Goal: Task Accomplishment & Management: Complete application form

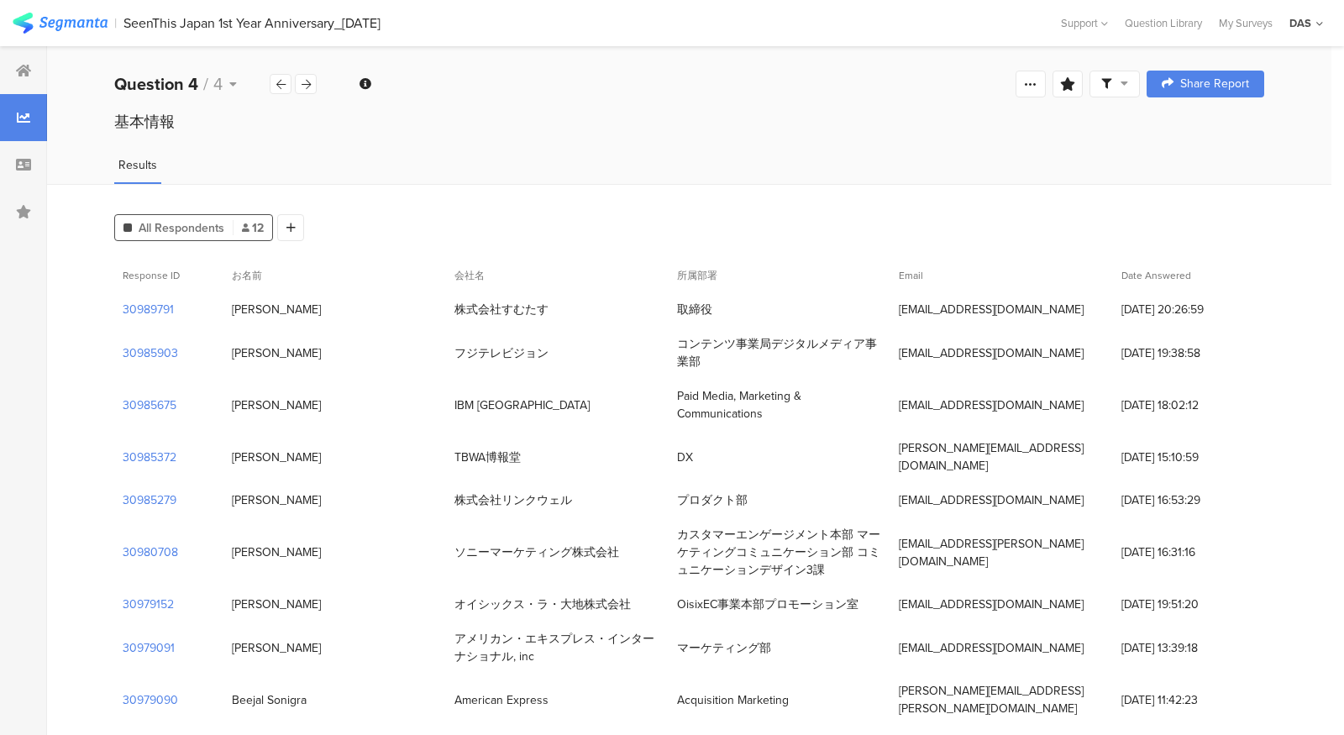
click at [815, 206] on div "All Respondents 12 Add Segment Response ID お名前 会社名 所属部署 Email Date Answered 309…" at bounding box center [689, 539] width 1284 height 710
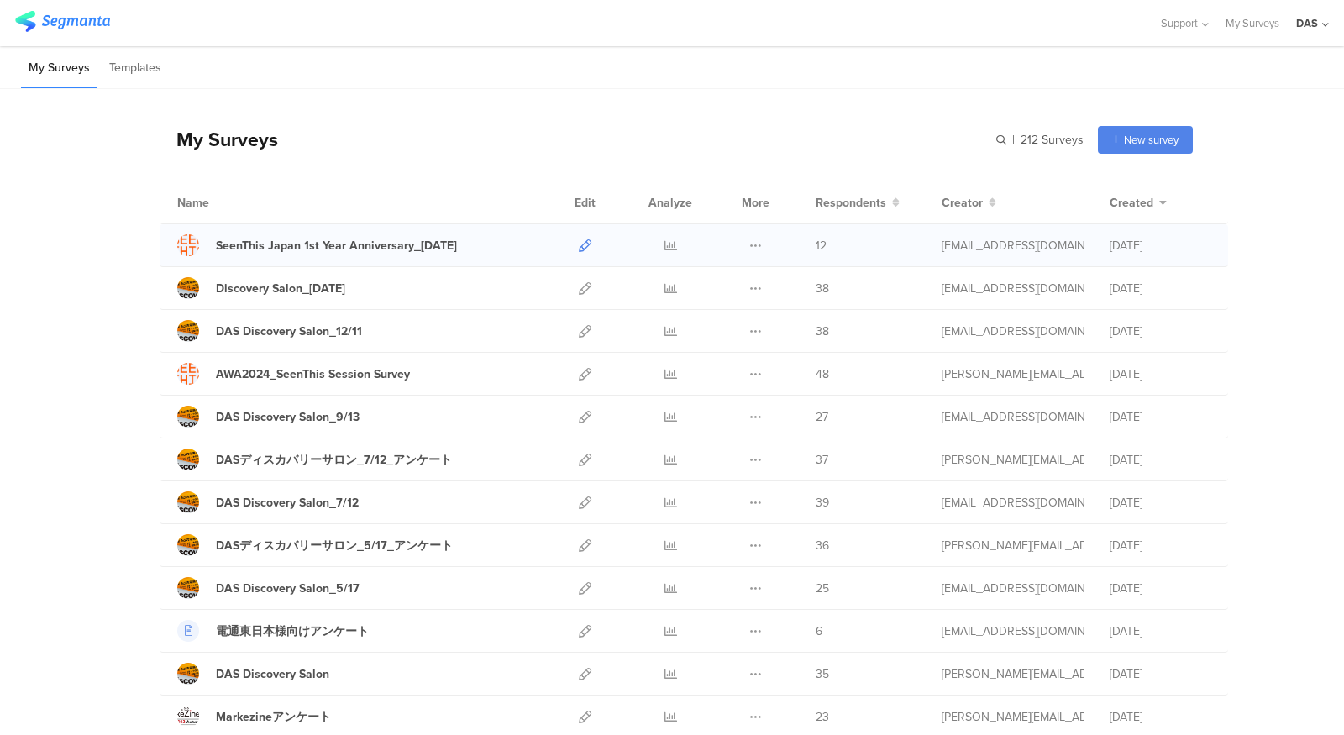
click at [588, 243] on icon at bounding box center [585, 245] width 13 height 13
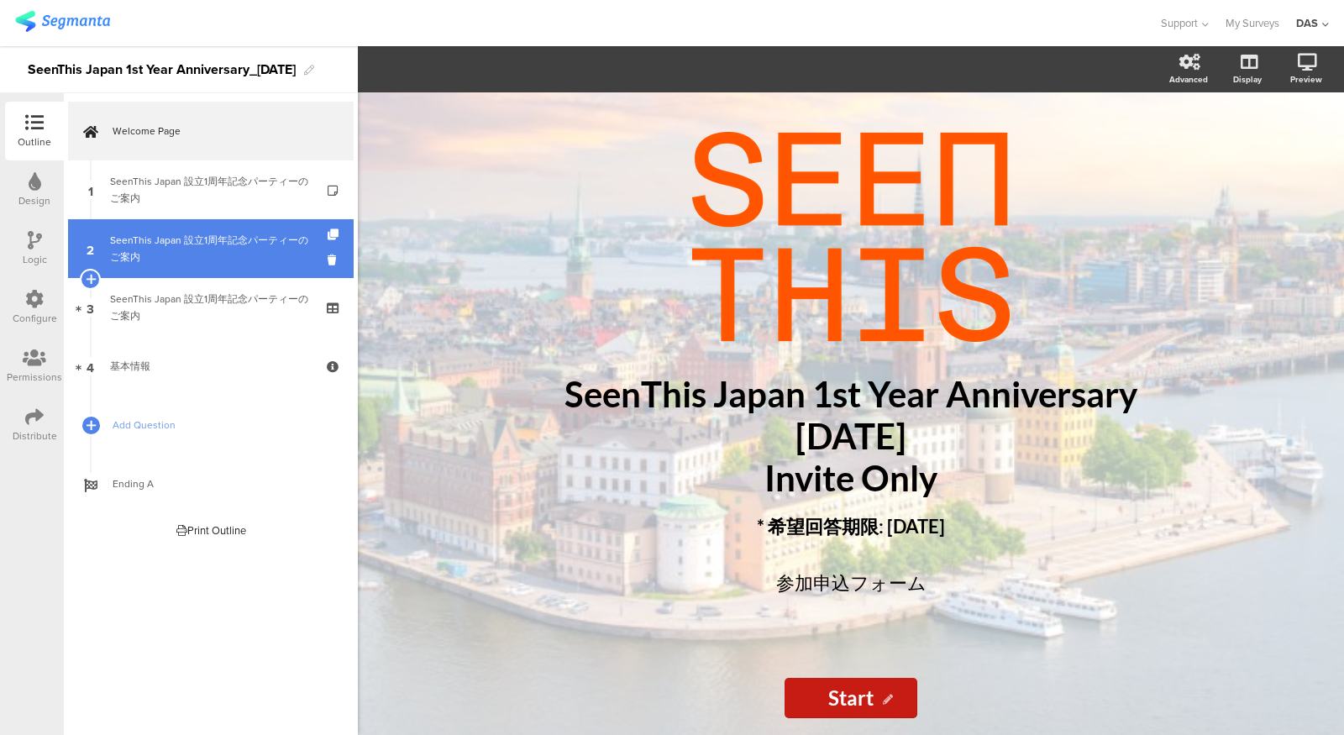
click at [230, 239] on div "SeenThis Japan 設立1周年記念パーティーのご案内" at bounding box center [210, 249] width 201 height 34
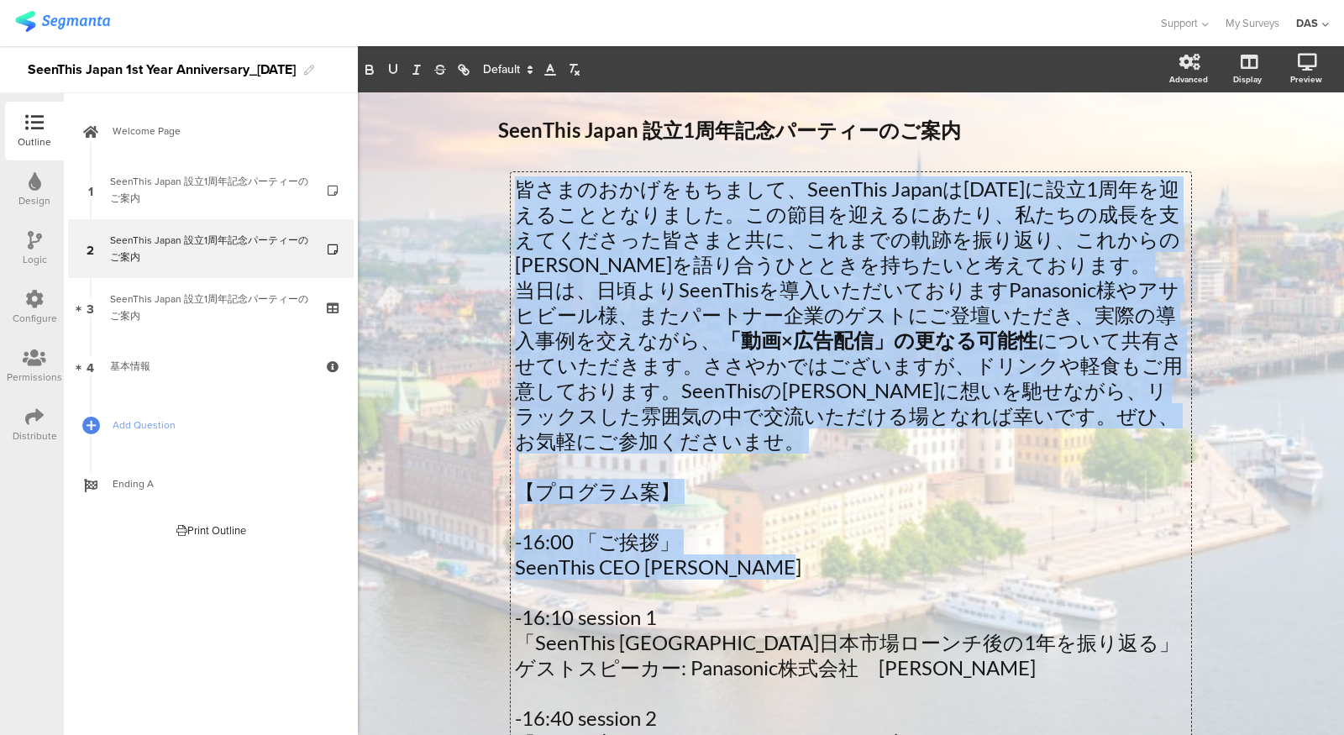
drag, startPoint x: 685, startPoint y: 555, endPoint x: 1061, endPoint y: 555, distance: 375.5
click at [1061, 555] on div "皆さまのおかげをもちまして、SeenThis Japanは2025年10月1日に設立1周年を迎えることとなりました。この節目を迎えるにあたり、私たちの成長を支…" at bounding box center [851, 655] width 680 height 966
click at [1061, 555] on p "SeenThis CEO Jesper Benon" at bounding box center [851, 566] width 672 height 25
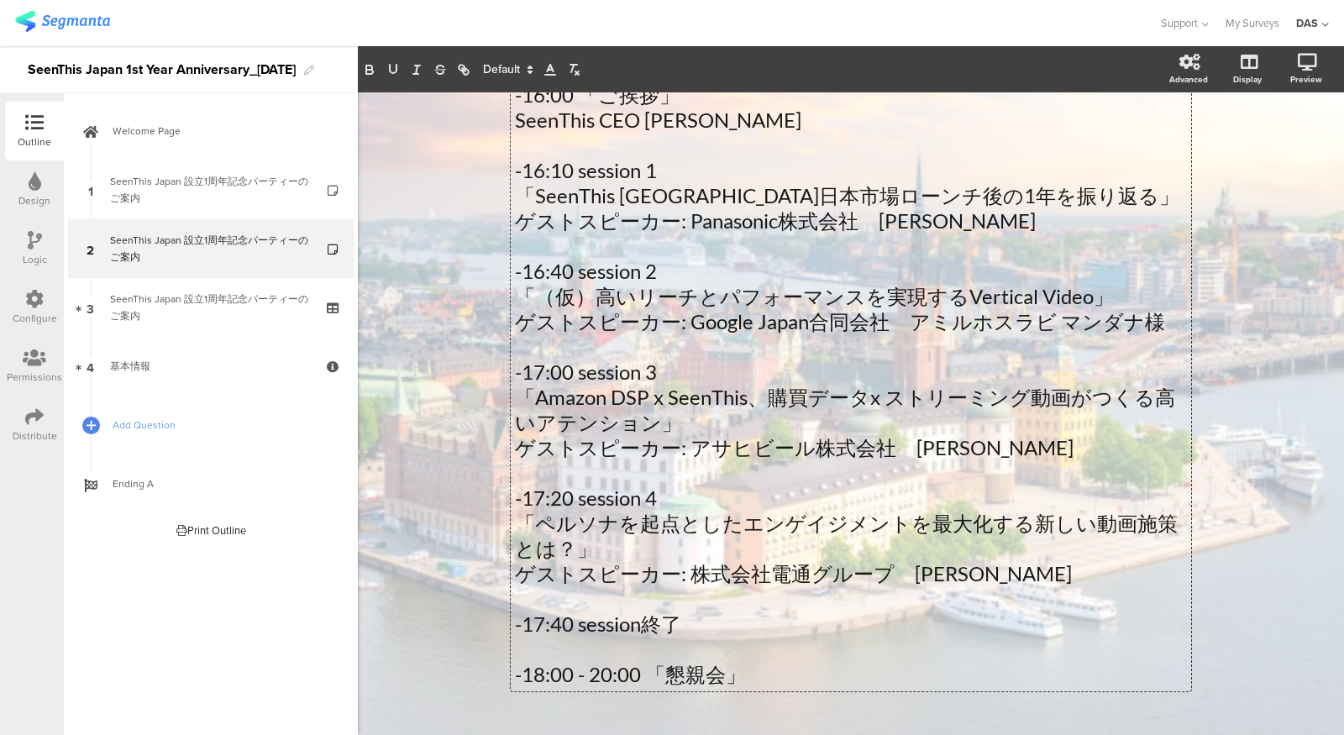
scroll to position [452, 0]
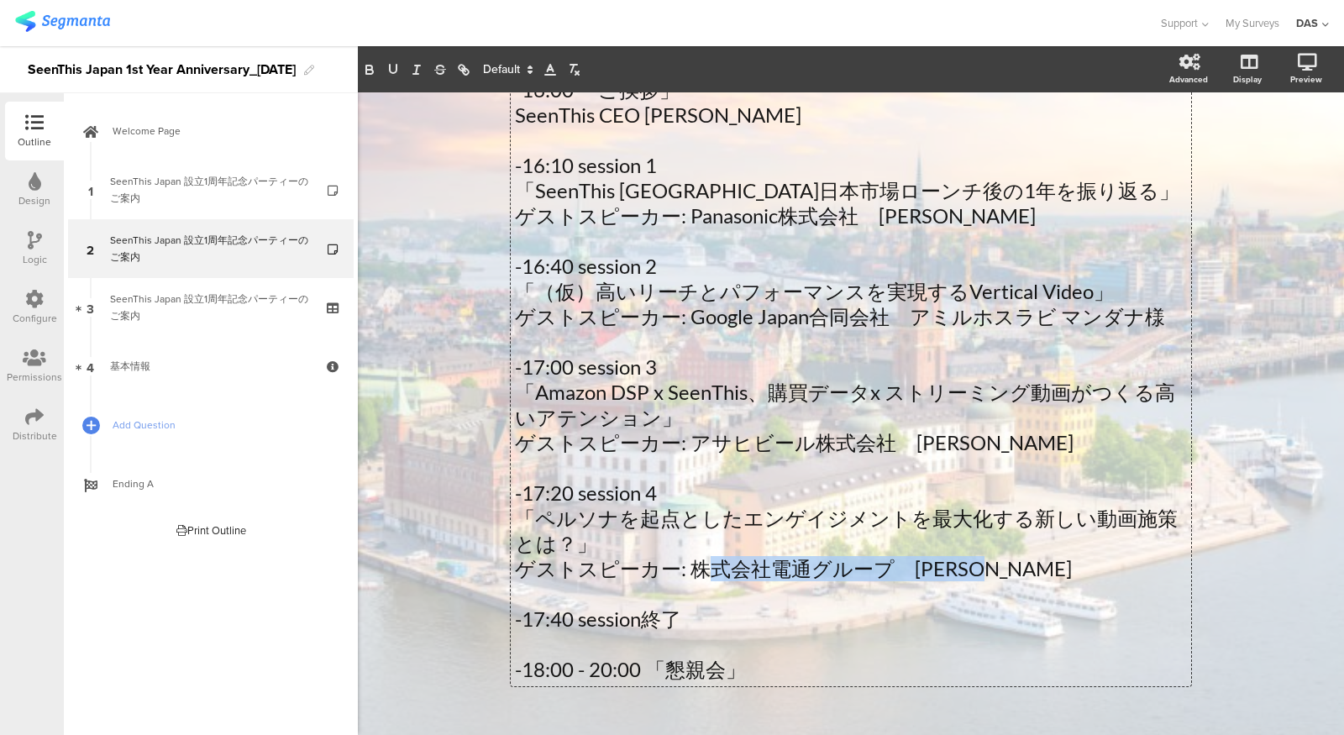
drag, startPoint x: 1007, startPoint y: 574, endPoint x: 711, endPoint y: 575, distance: 296.5
click at [711, 575] on p "ゲストスピーカー: 株式会社電通グループ　青木 圭吾様" at bounding box center [851, 568] width 672 height 25
click at [968, 568] on p "ゲストスピーカー: 株式会社電通グループ　青木 圭吾様" at bounding box center [851, 568] width 672 height 25
click at [895, 570] on p "ゲストスピーカー: 株式会社電通グループ　青木 亮様" at bounding box center [851, 568] width 672 height 25
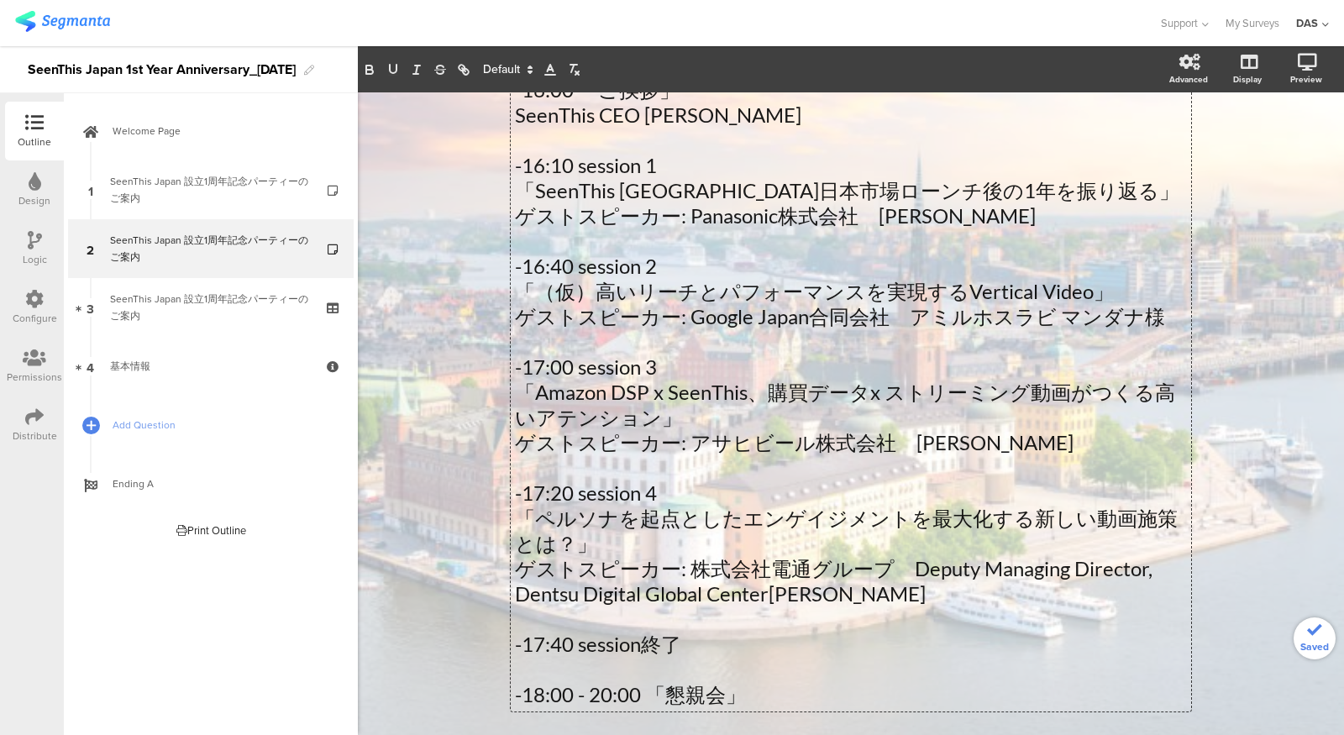
click at [898, 570] on p "ゲストスピーカー: 株式会社電通グループ　Deputy Managing Director, Dentsu Digital Global Center青木 亮様" at bounding box center [851, 581] width 672 height 50
click at [804, 569] on p "ゲストスピーカー: 株式会社電通グループ　Deputy Managing Director, Dentsu Digital Global Center青木 亮様" at bounding box center [851, 581] width 672 height 50
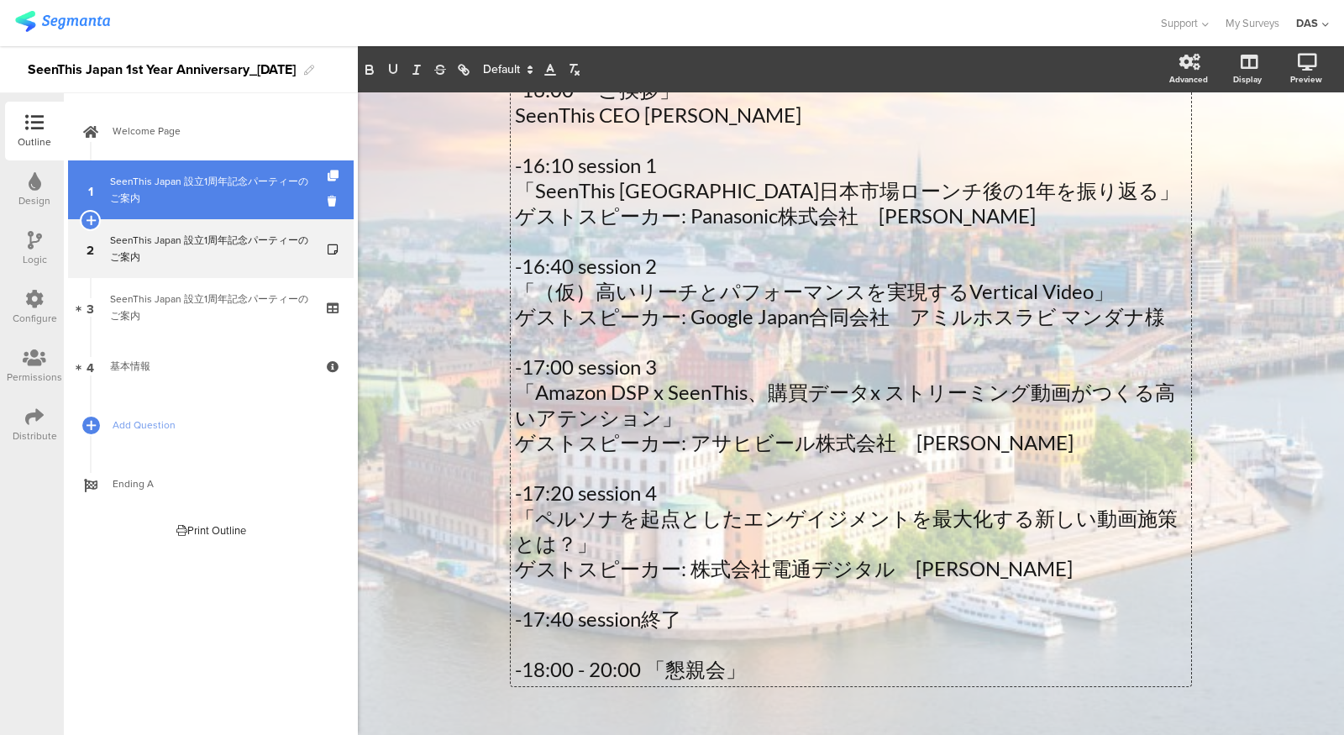
click at [171, 189] on div "SeenThis Japan 設立1周年記念パーティーのご案内" at bounding box center [210, 190] width 201 height 34
